Goal: Task Accomplishment & Management: Use online tool/utility

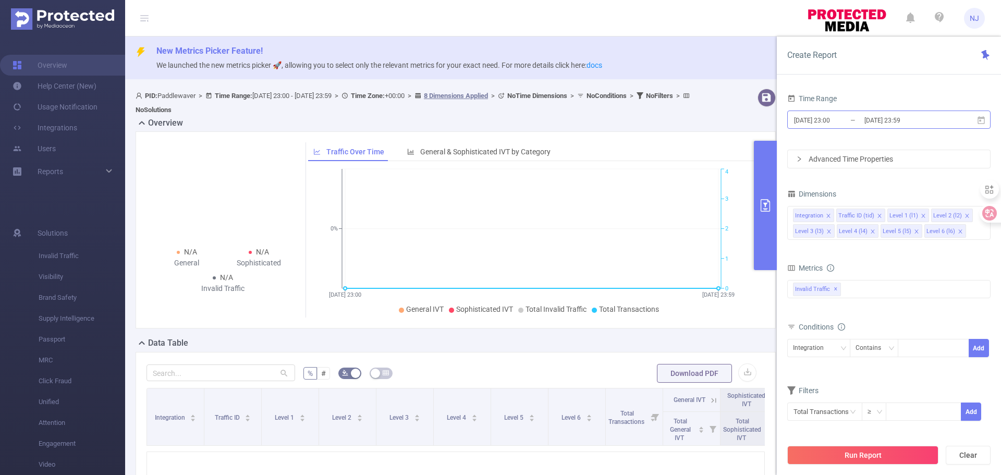
click at [840, 118] on input "[DATE] 23:00" at bounding box center [835, 120] width 84 height 14
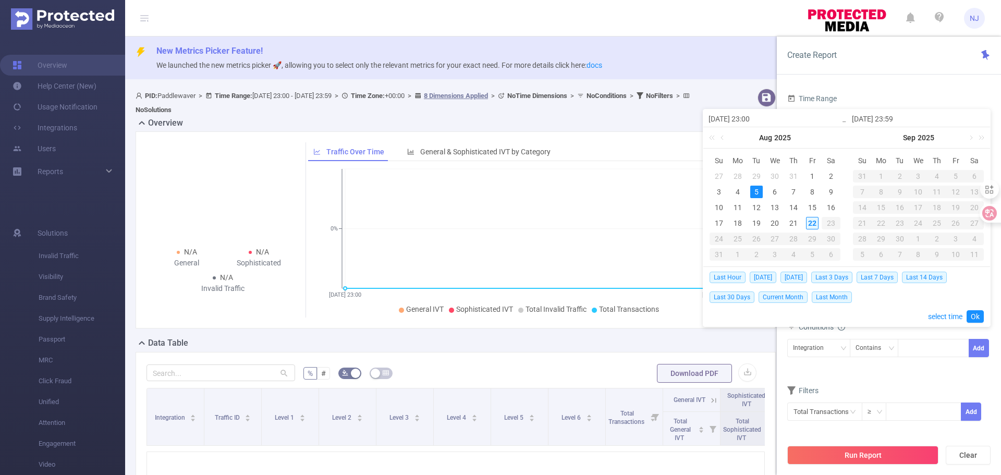
click at [813, 223] on div "22" at bounding box center [812, 223] width 13 height 13
type input "[DATE] 23:00"
type input "[DATE] 23:59"
type input "[DATE] 23:00"
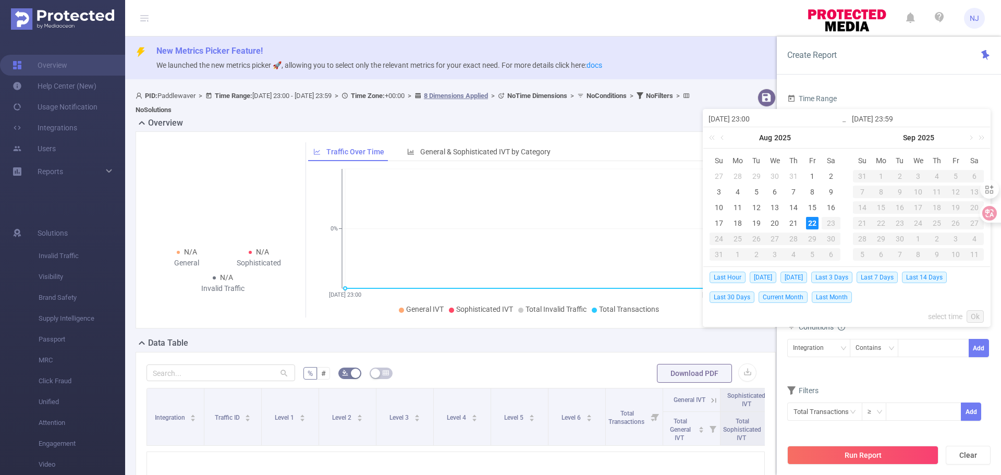
type input "[DATE] 23:59"
click at [938, 316] on link "select time" at bounding box center [945, 316] width 34 height 20
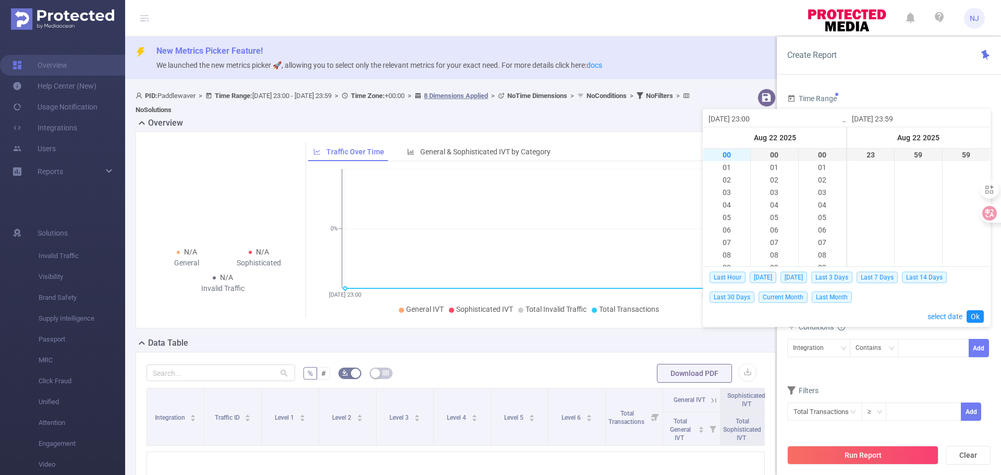
click at [724, 155] on li "00" at bounding box center [726, 155] width 47 height 13
type input "[DATE] 00:00"
click at [972, 316] on link "Ok" at bounding box center [974, 316] width 17 height 13
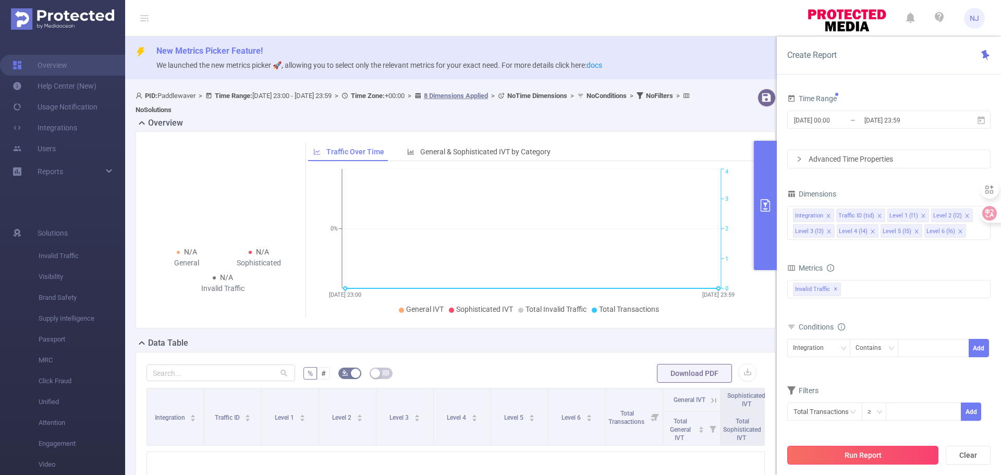
click at [891, 449] on button "Run Report" at bounding box center [862, 455] width 151 height 19
